Goal: Find specific page/section: Find specific page/section

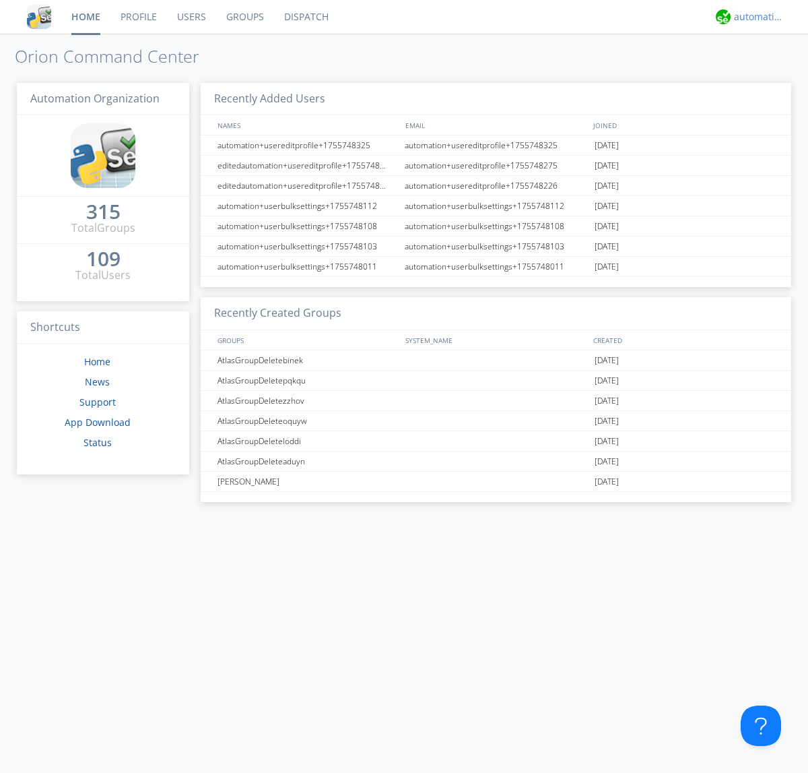
click at [756, 17] on div "automation+atlas" at bounding box center [759, 16] width 51 height 13
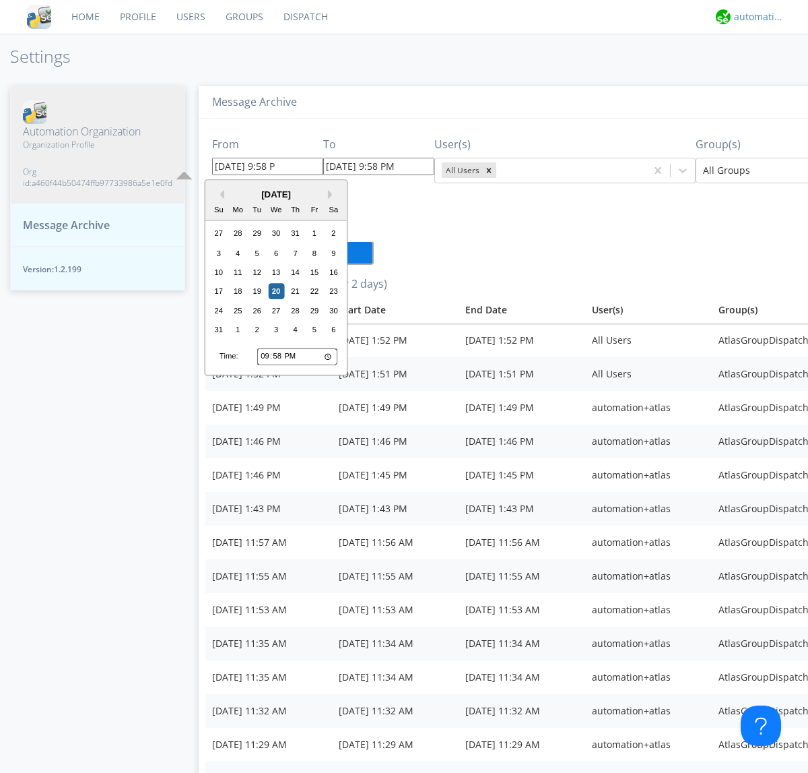
type input "[DATE] 9:58 PM"
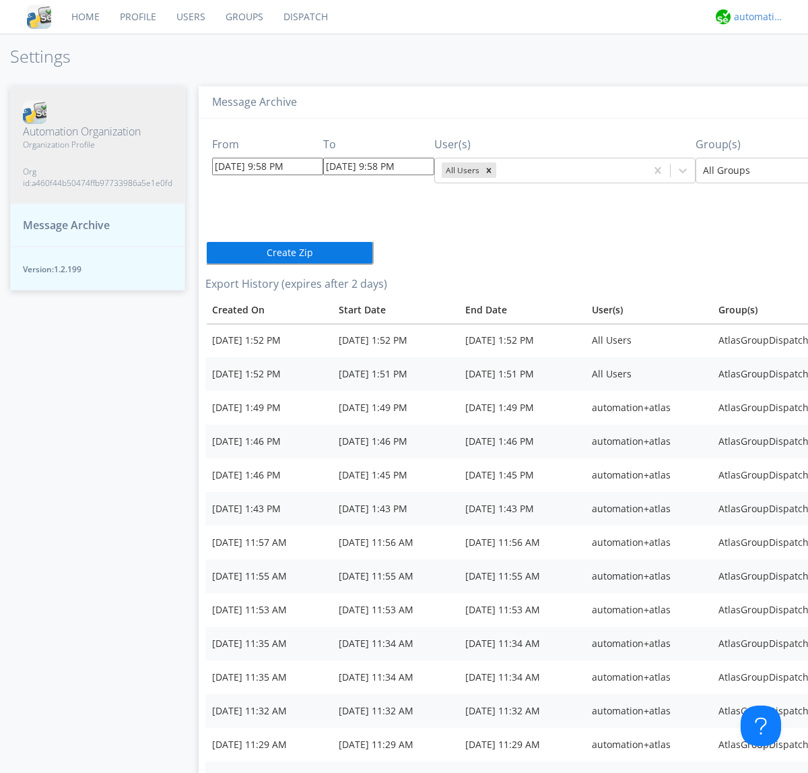
click at [756, 17] on div "automation+atlas" at bounding box center [759, 16] width 51 height 13
